Goal: Task Accomplishment & Management: Complete application form

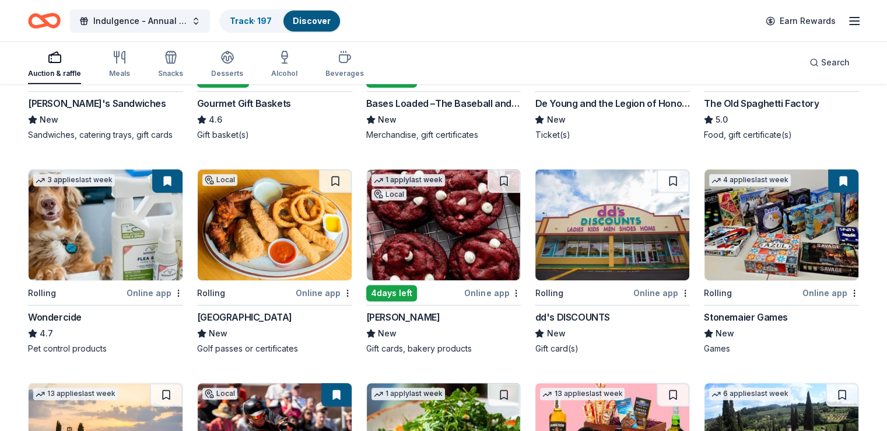
scroll to position [464, 0]
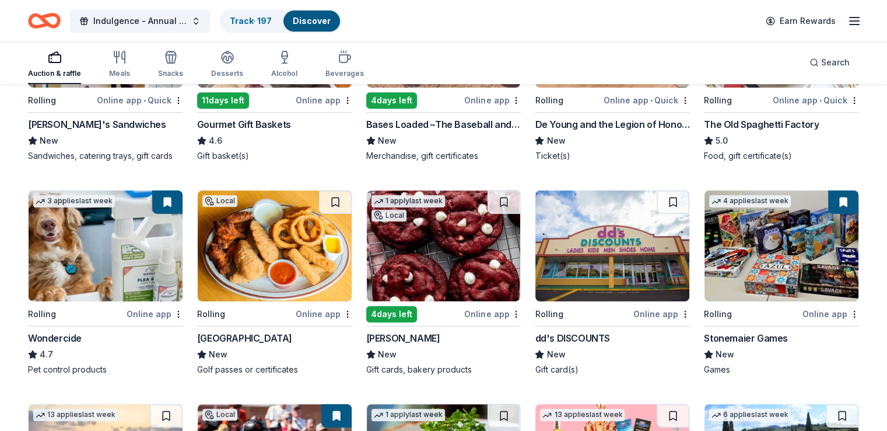
click at [455, 227] on img at bounding box center [444, 245] width 154 height 111
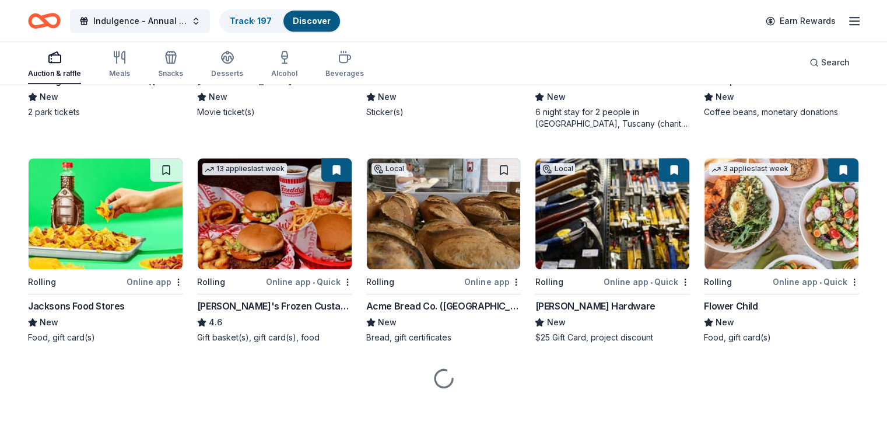
scroll to position [1165, 0]
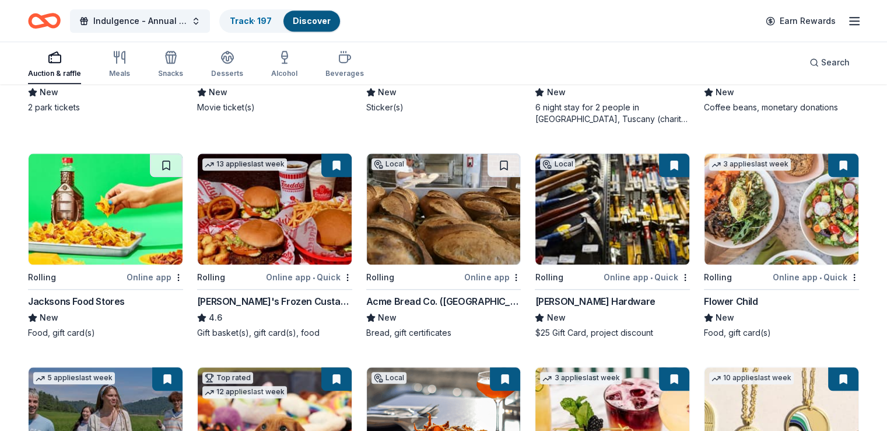
click at [434, 259] on img at bounding box center [444, 208] width 154 height 111
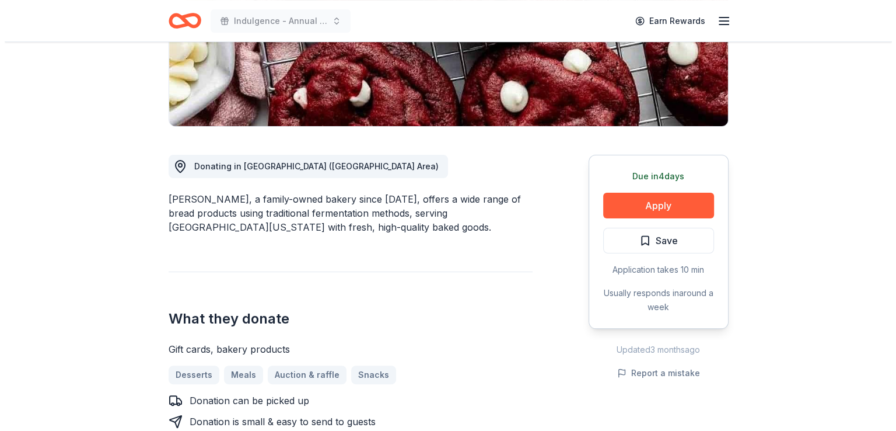
scroll to position [229, 0]
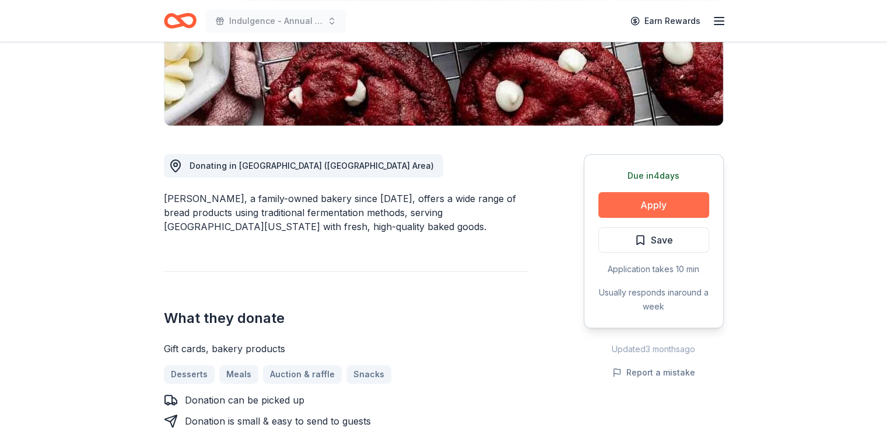
click at [669, 202] on button "Apply" at bounding box center [654, 205] width 111 height 26
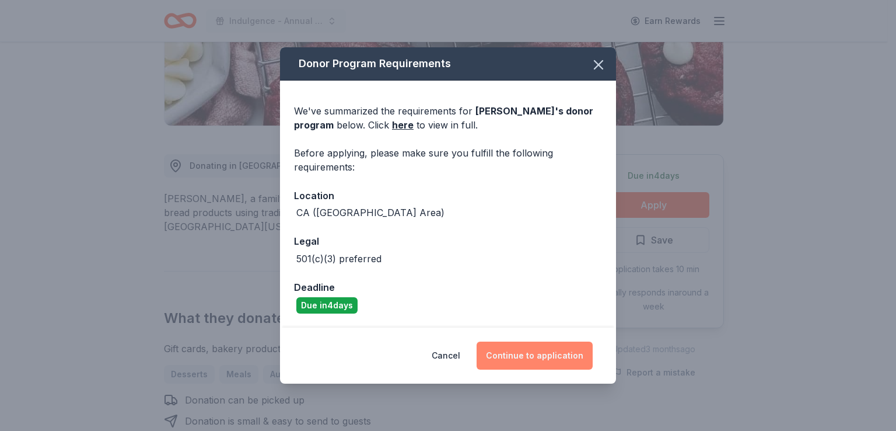
click at [516, 359] on button "Continue to application" at bounding box center [535, 355] width 116 height 28
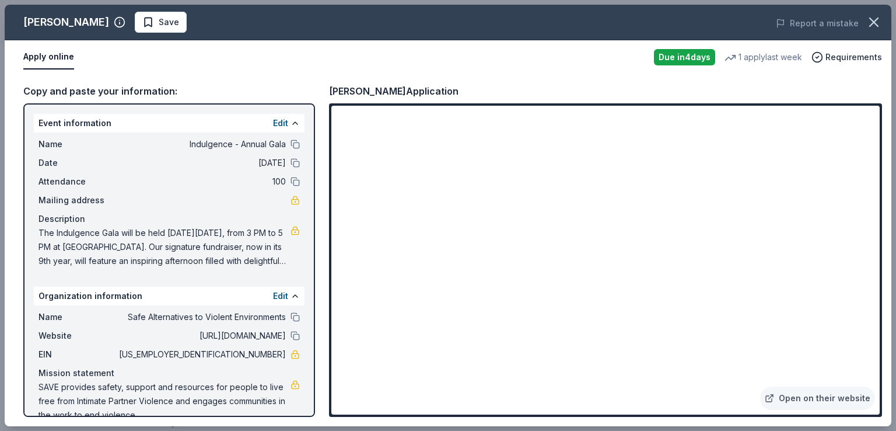
scroll to position [20, 0]
